Goal: Register for event/course

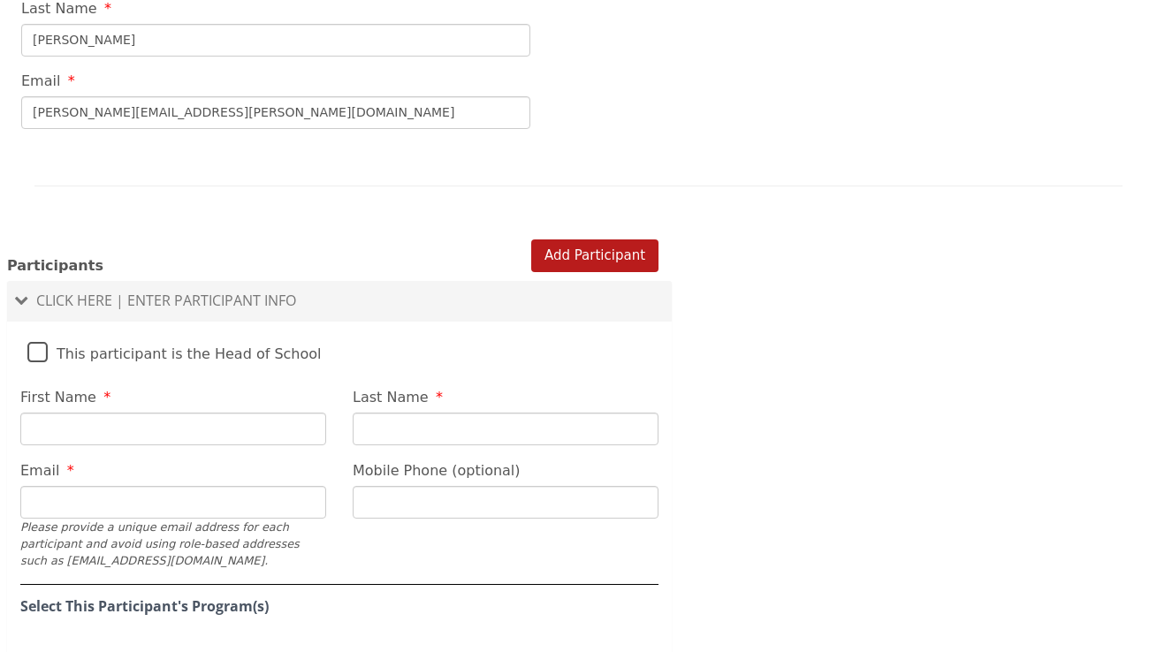
scroll to position [994, 0]
type input "[PERSON_NAME]"
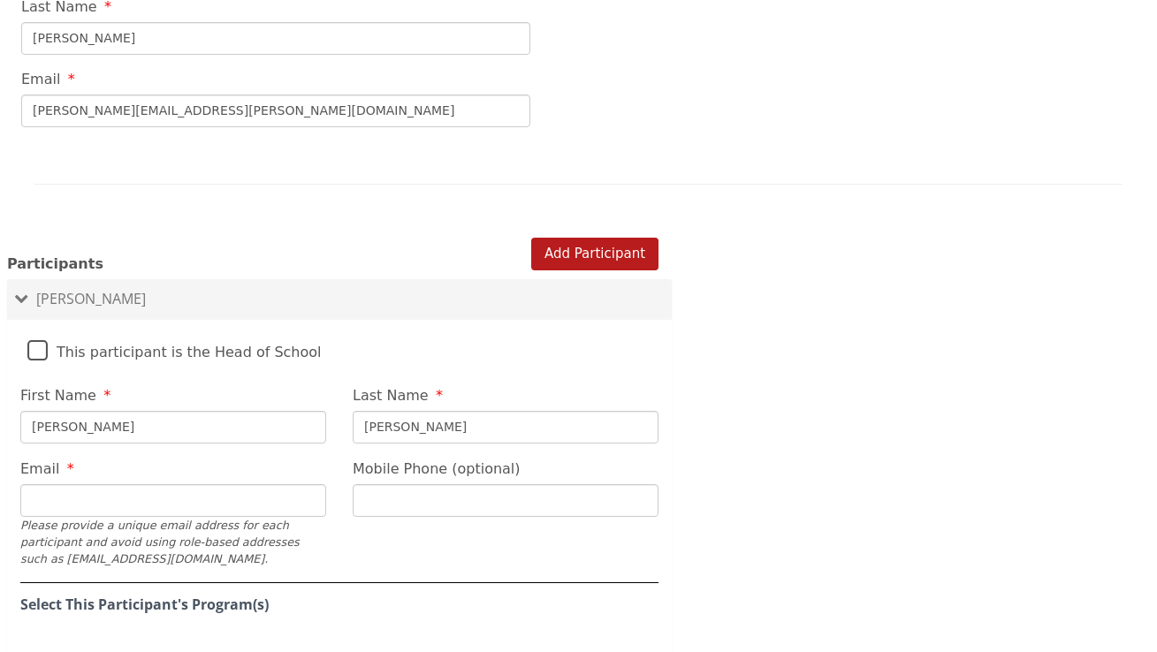
type input "[PERSON_NAME]"
type input "g"
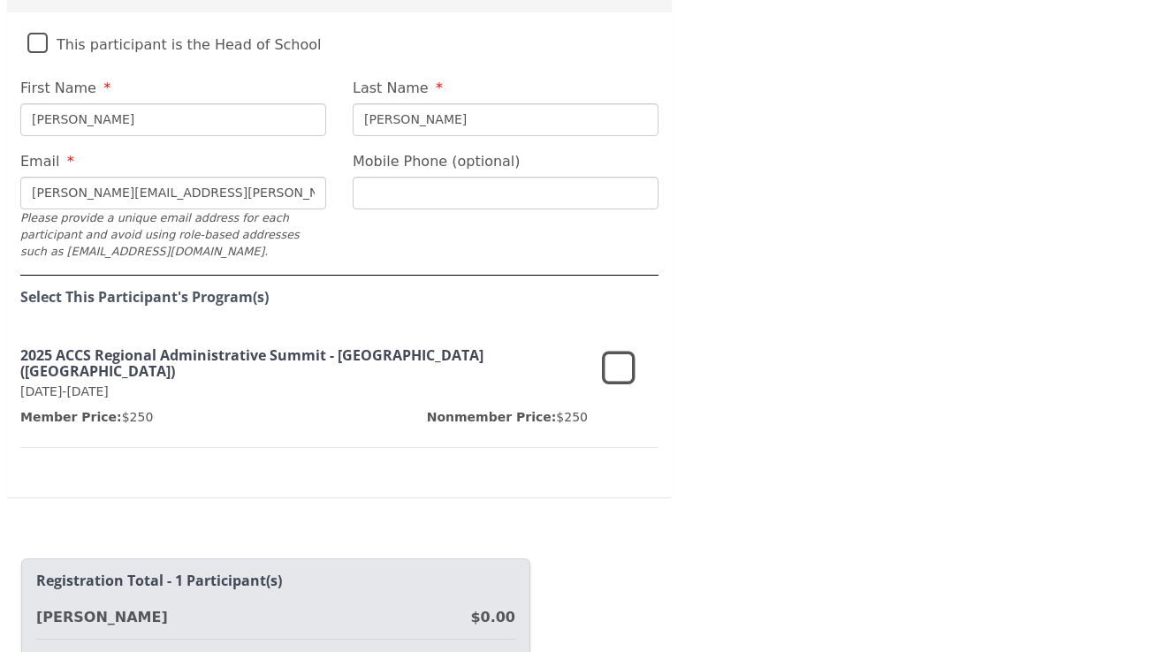
scroll to position [1304, 0]
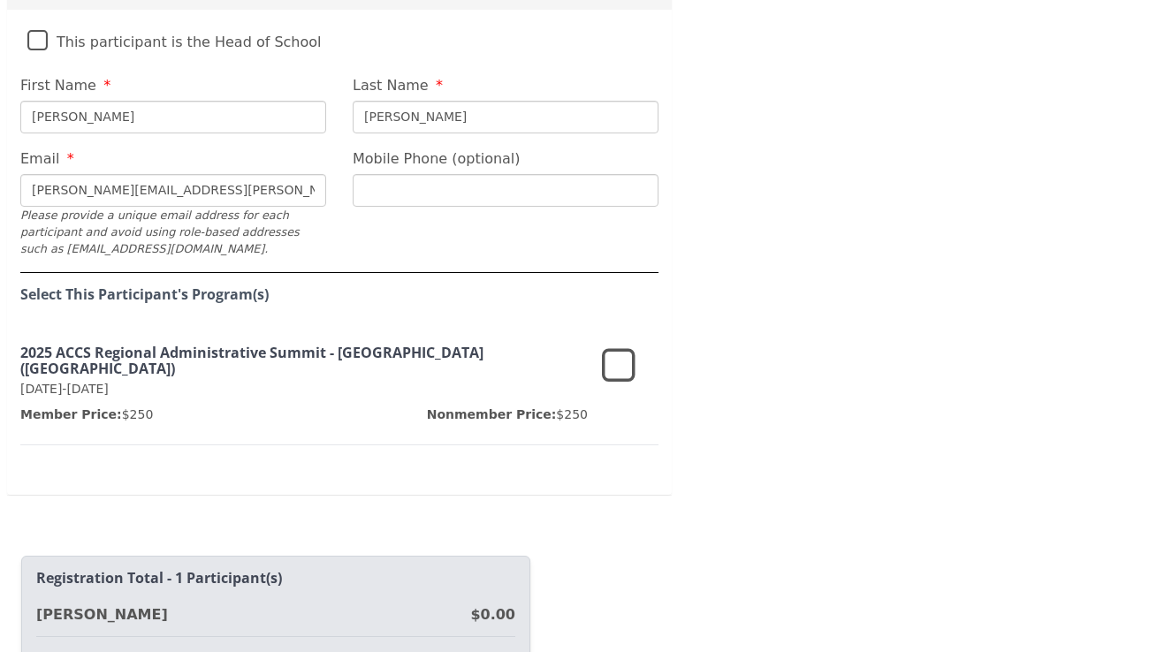
type input "[PERSON_NAME][EMAIL_ADDRESS][PERSON_NAME][DOMAIN_NAME]"
click at [282, 346] on h3 "2025 ACCS Regional Administrative Summit - [GEOGRAPHIC_DATA] ([GEOGRAPHIC_DATA])" at bounding box center [303, 361] width 567 height 31
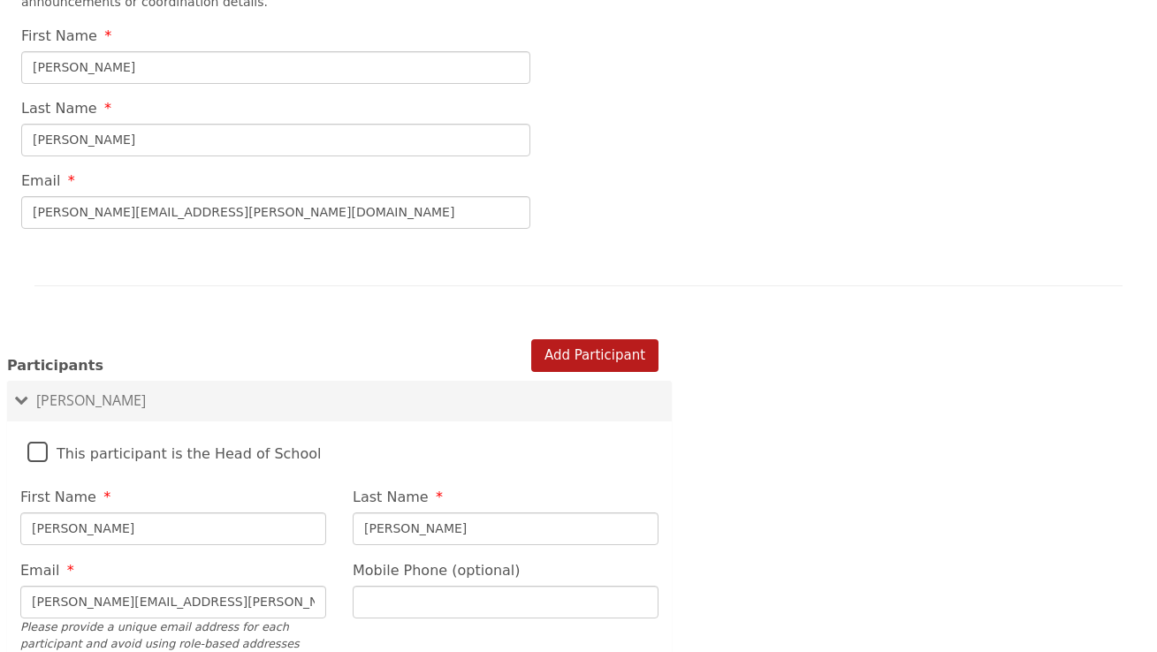
scroll to position [919, 0]
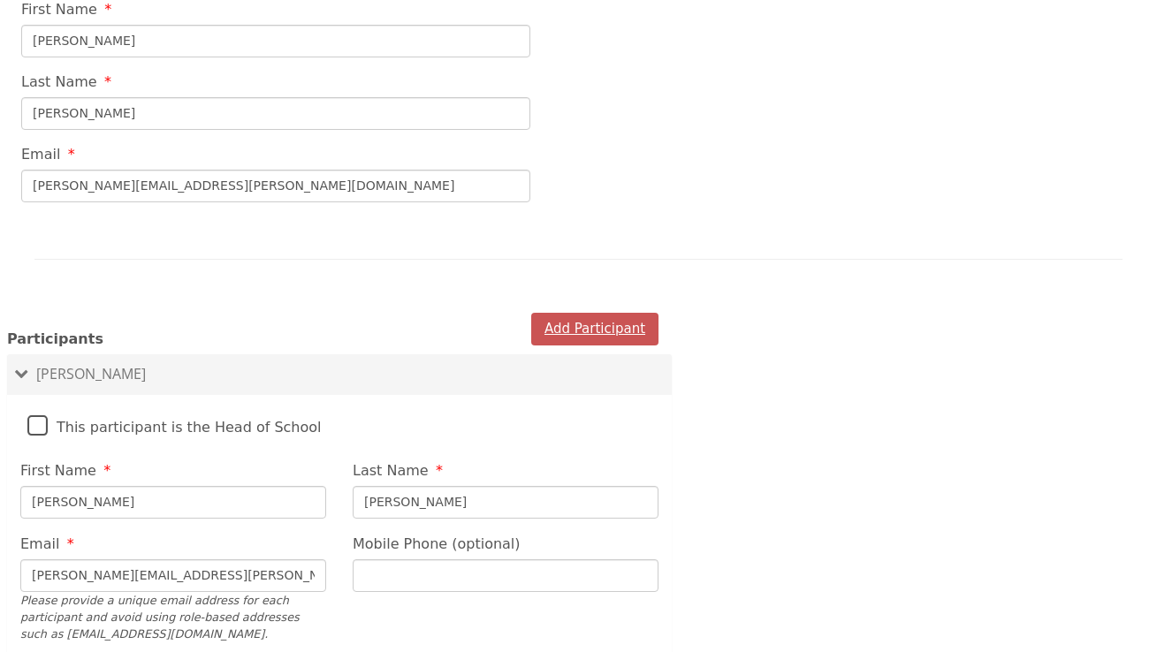
click at [592, 313] on button "Add Participant" at bounding box center [594, 329] width 127 height 33
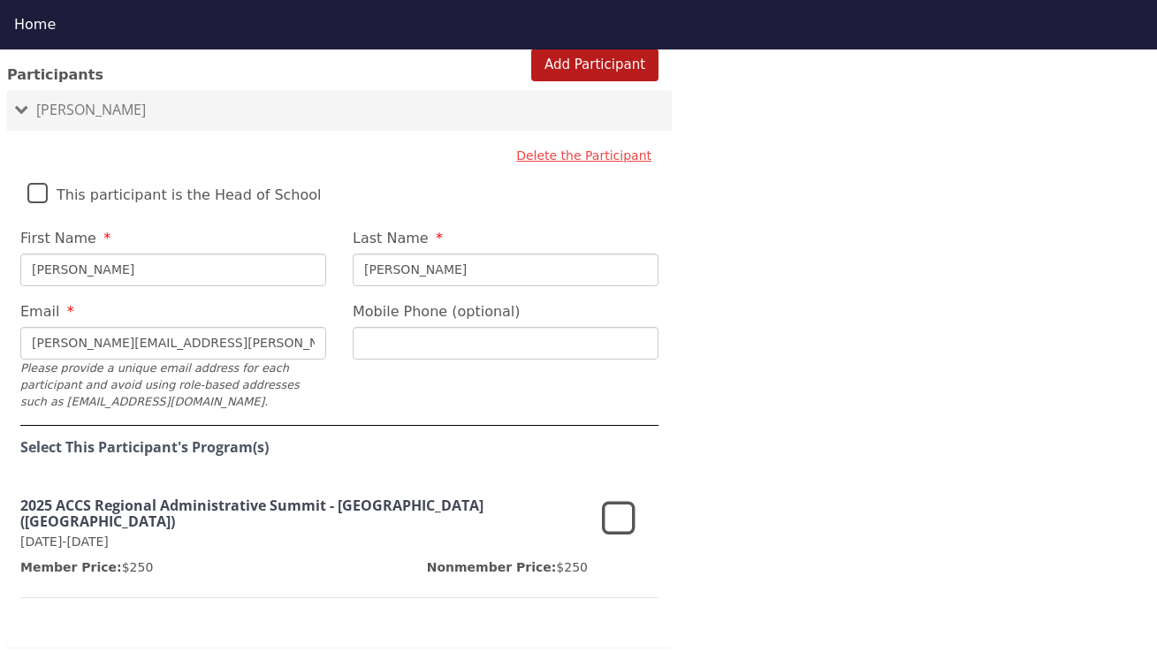
scroll to position [1235, 0]
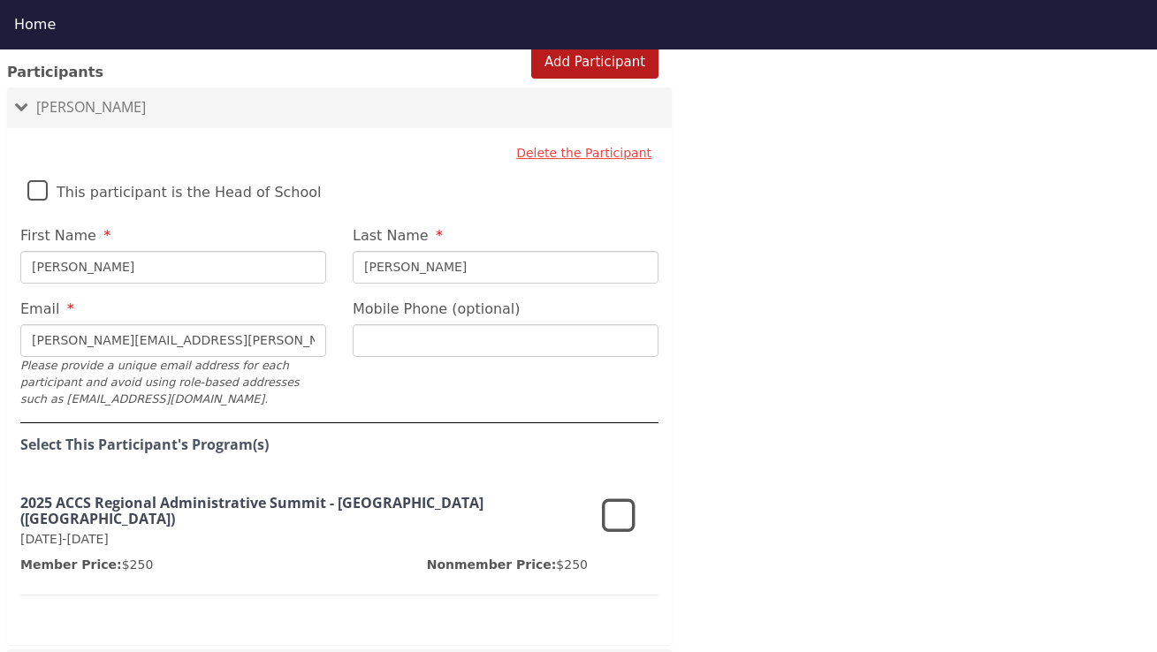
click at [613, 496] on icon at bounding box center [619, 517] width 34 height 42
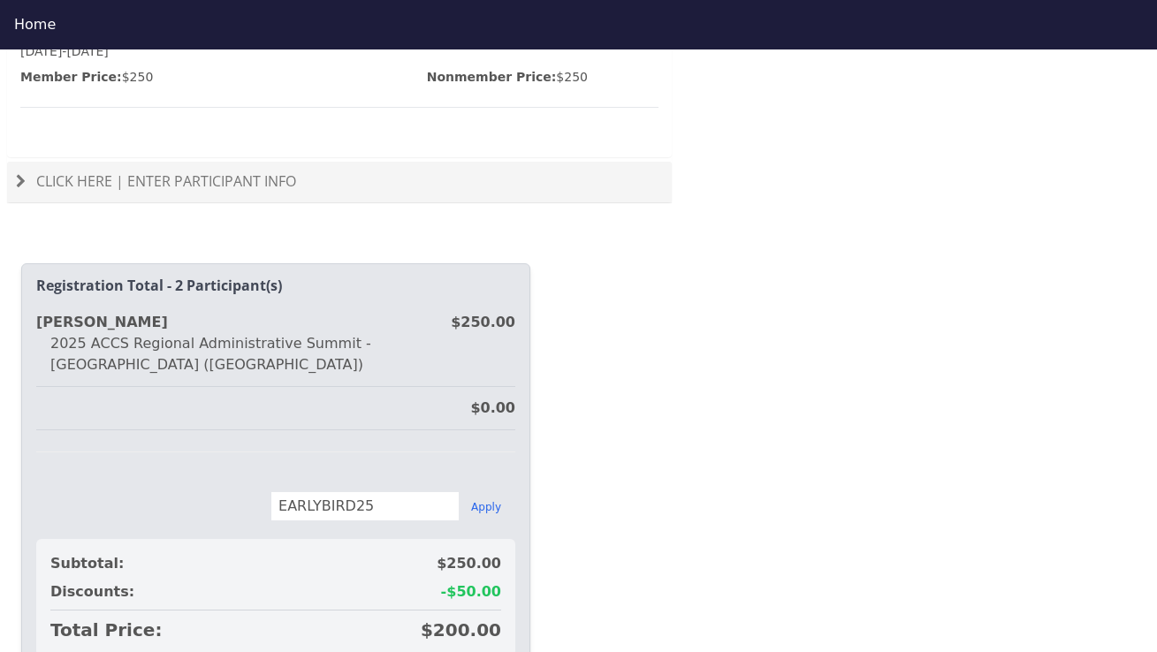
scroll to position [1724, 0]
click at [480, 499] on button "Apply" at bounding box center [486, 506] width 30 height 14
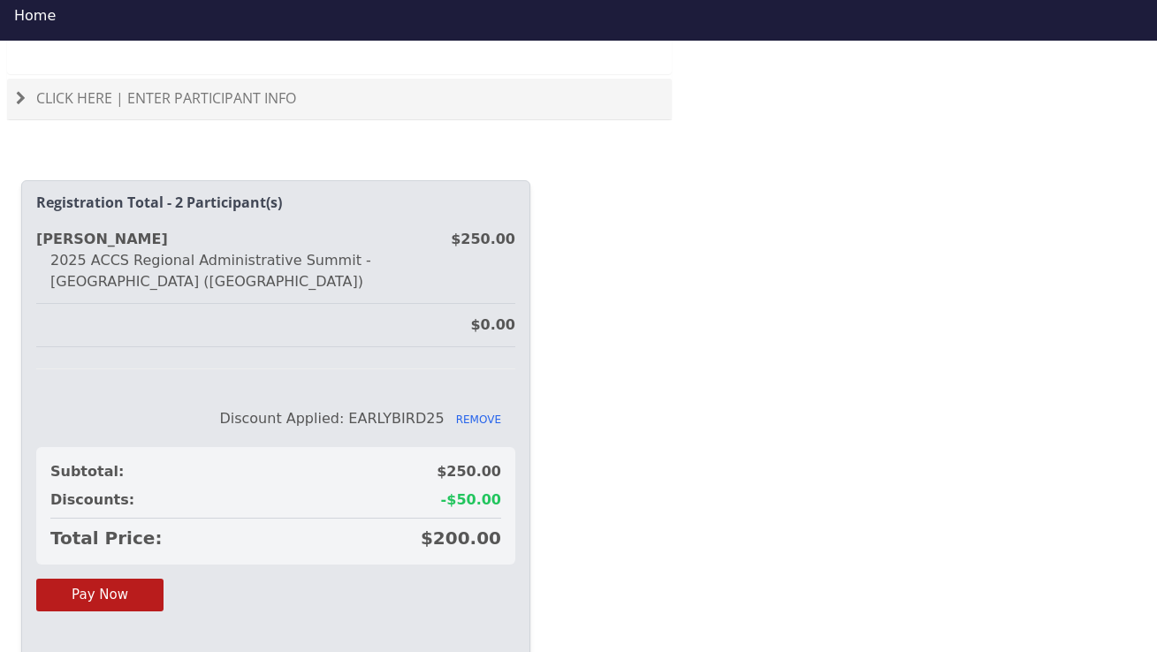
scroll to position [1797, 0]
click at [116, 580] on button "Pay Now" at bounding box center [99, 596] width 127 height 33
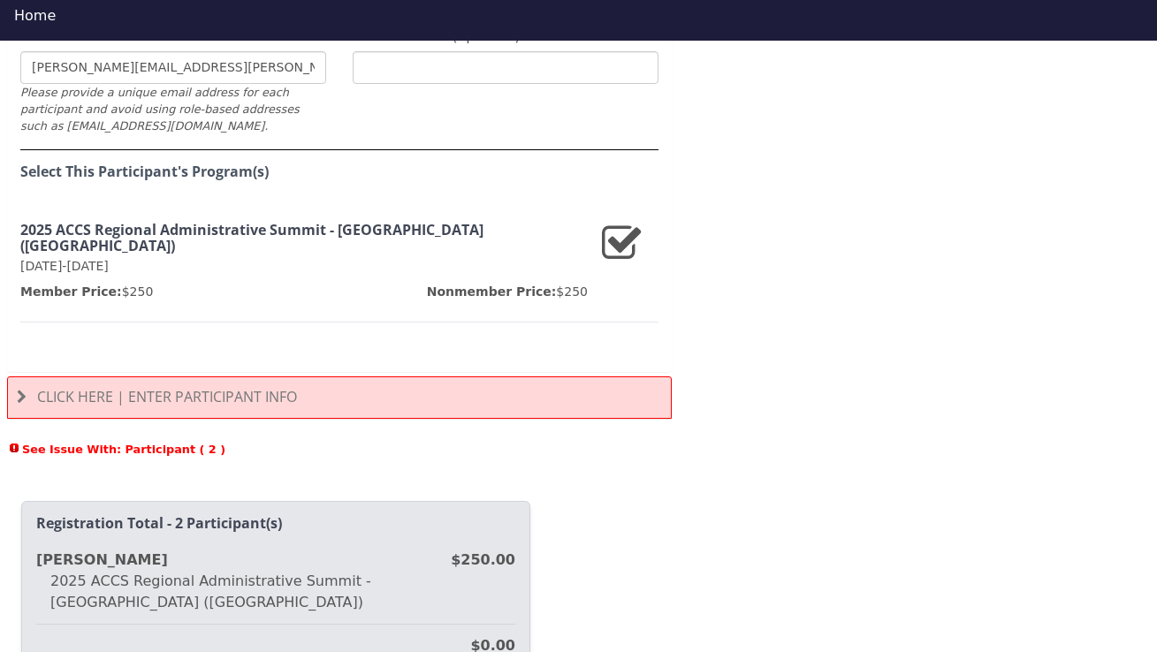
scroll to position [1647, 0]
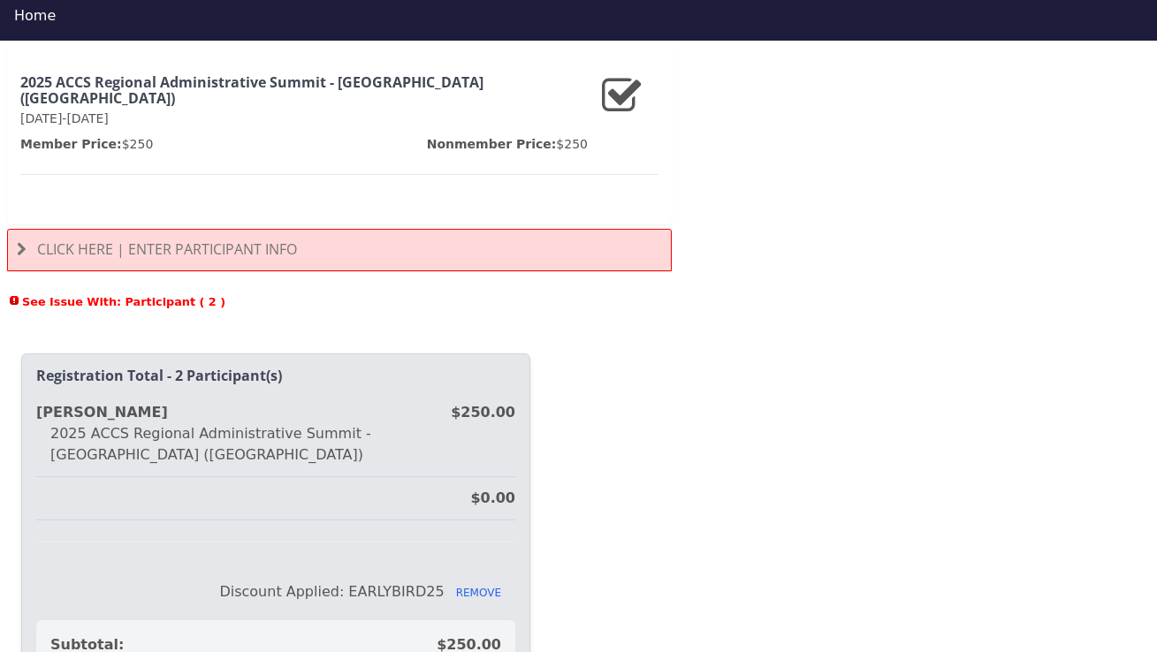
click at [171, 239] on span "Click Here | Enter Participant Info" at bounding box center [167, 248] width 260 height 19
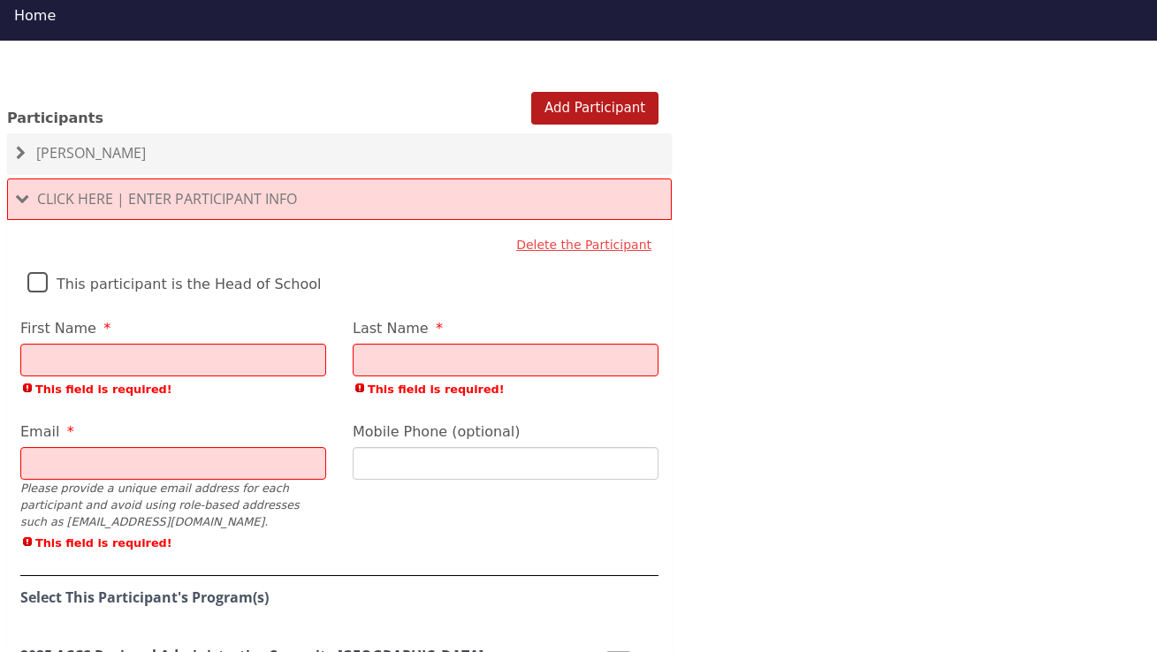
scroll to position [1181, 0]
type input "[PERSON_NAME]"
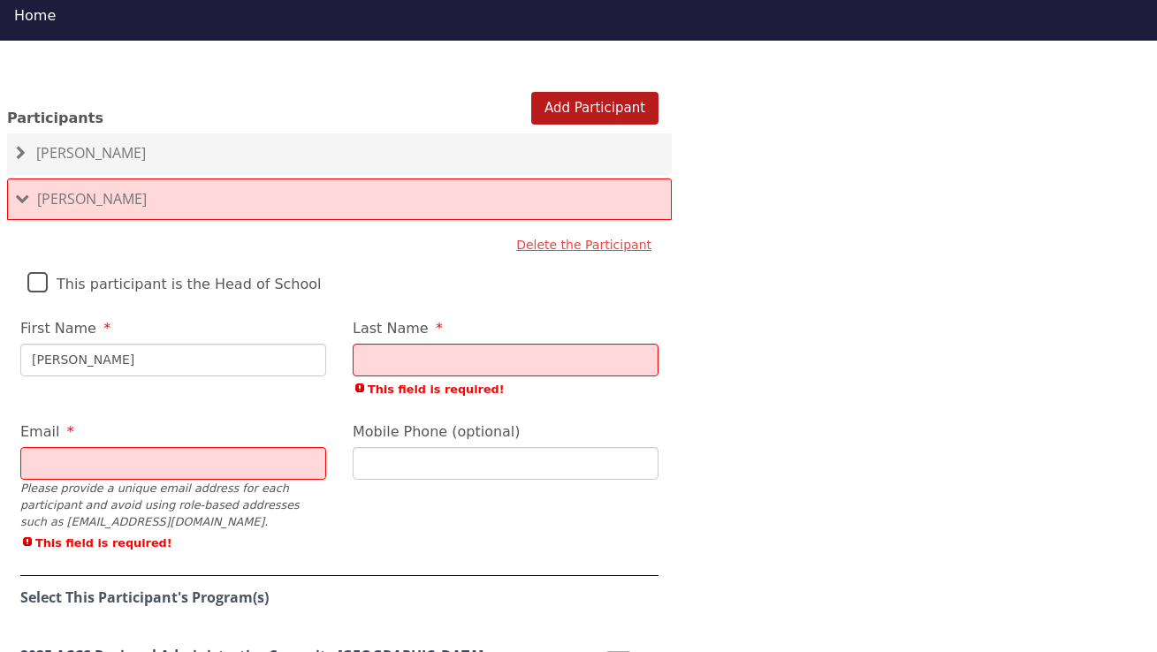
type input "[PERSON_NAME]"
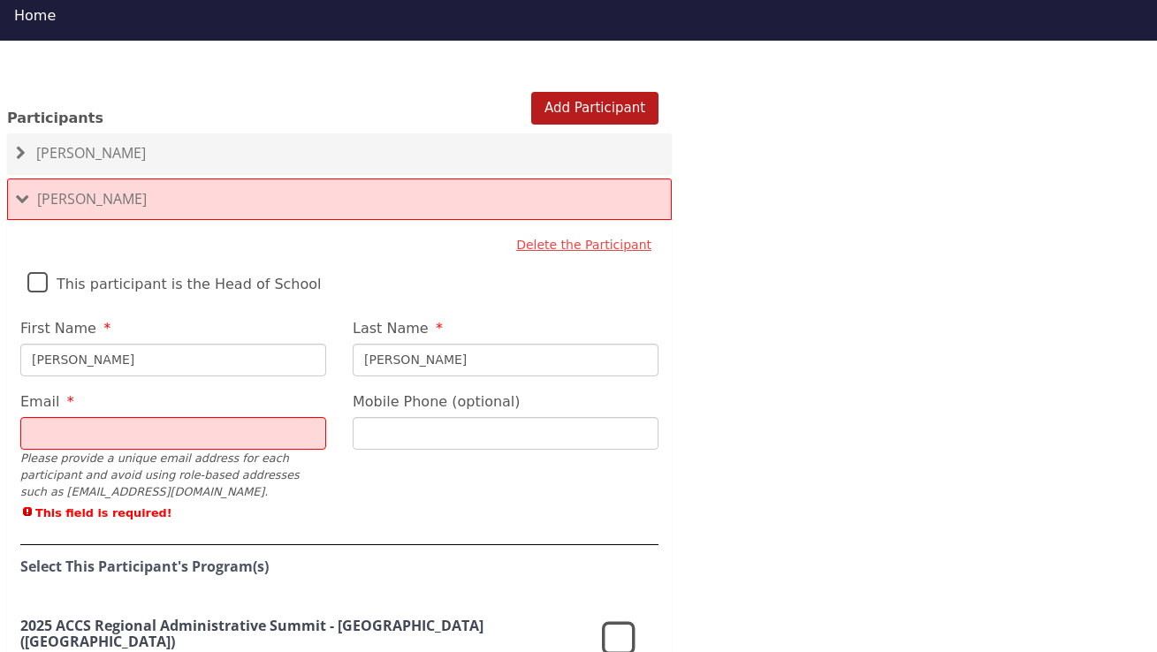
type input "[PERSON_NAME][EMAIL_ADDRESS][PERSON_NAME][DOMAIN_NAME]"
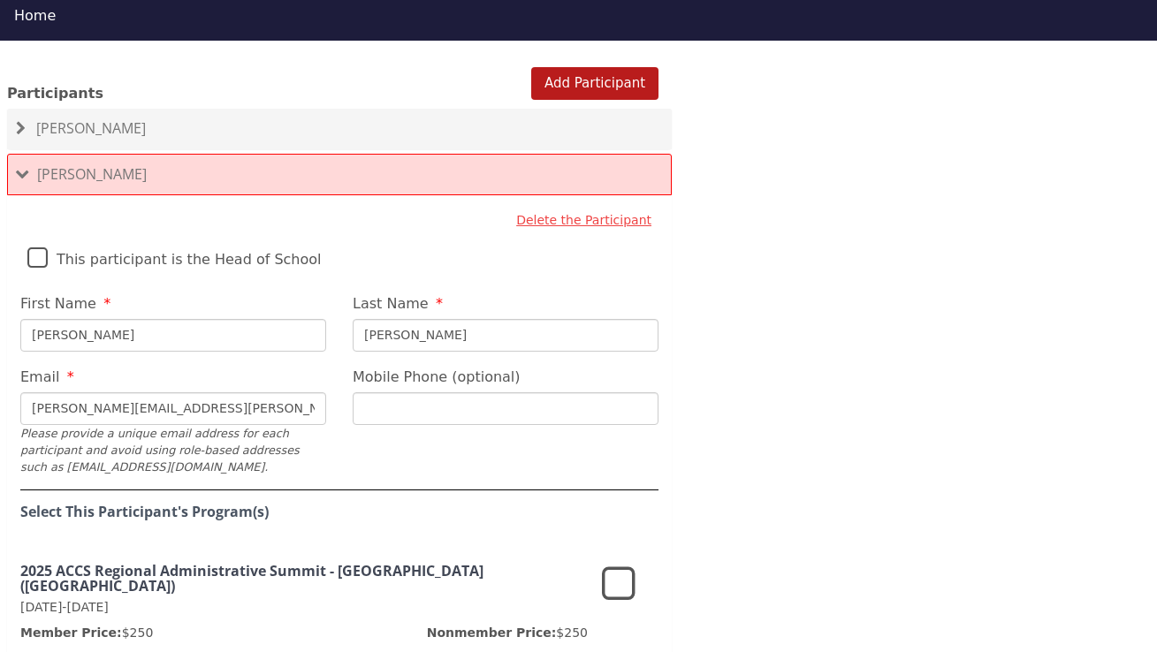
scroll to position [1215, 0]
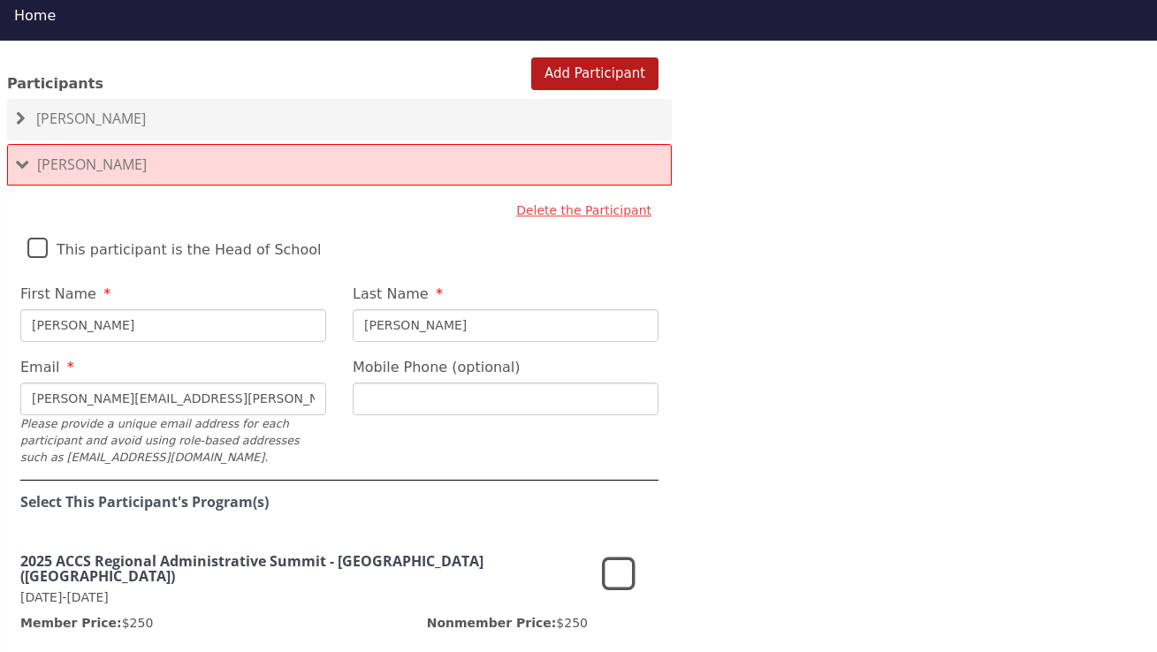
click at [614, 554] on icon at bounding box center [619, 575] width 34 height 42
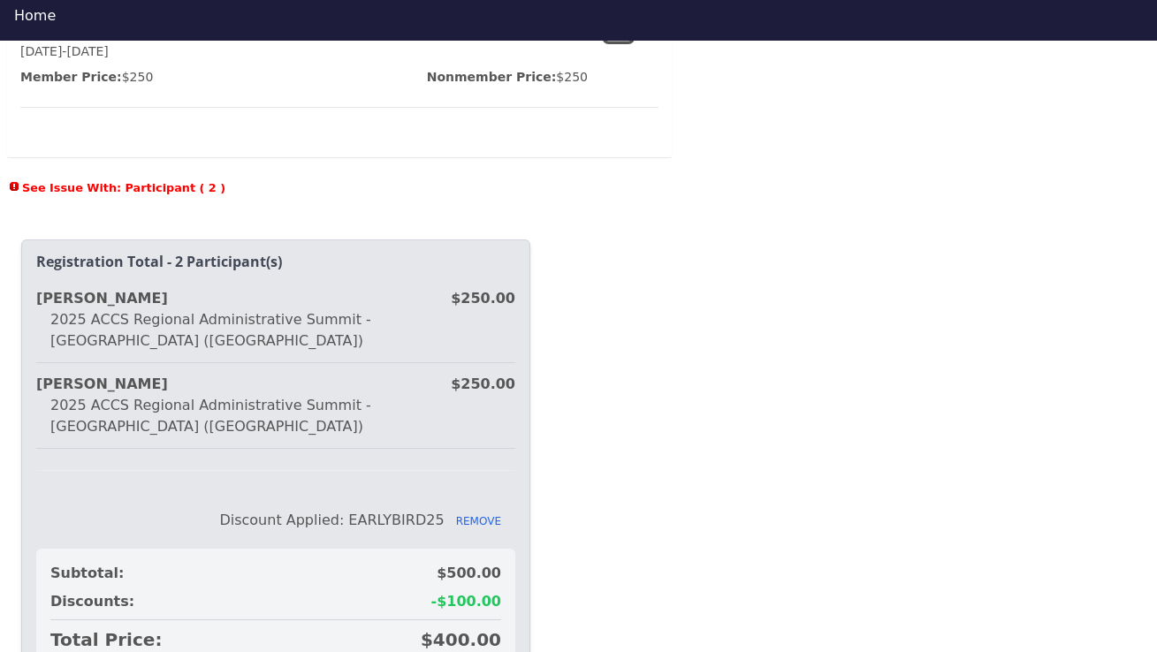
scroll to position [1839, 0]
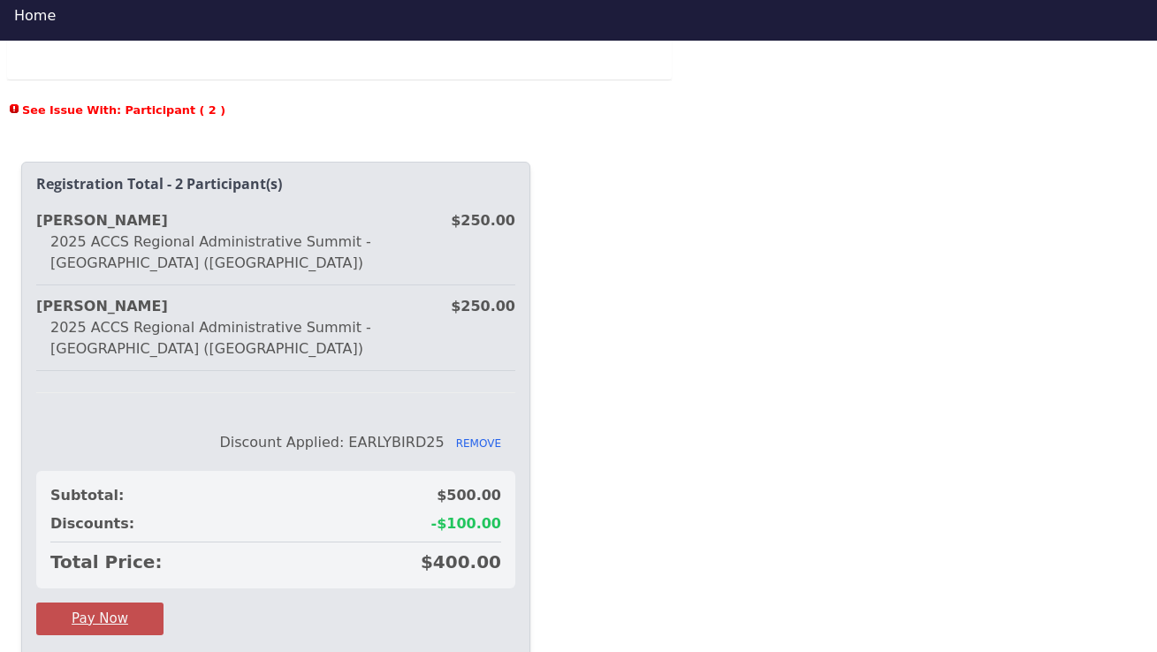
click at [103, 603] on button "Pay Now" at bounding box center [99, 619] width 127 height 33
